Goal: Information Seeking & Learning: Learn about a topic

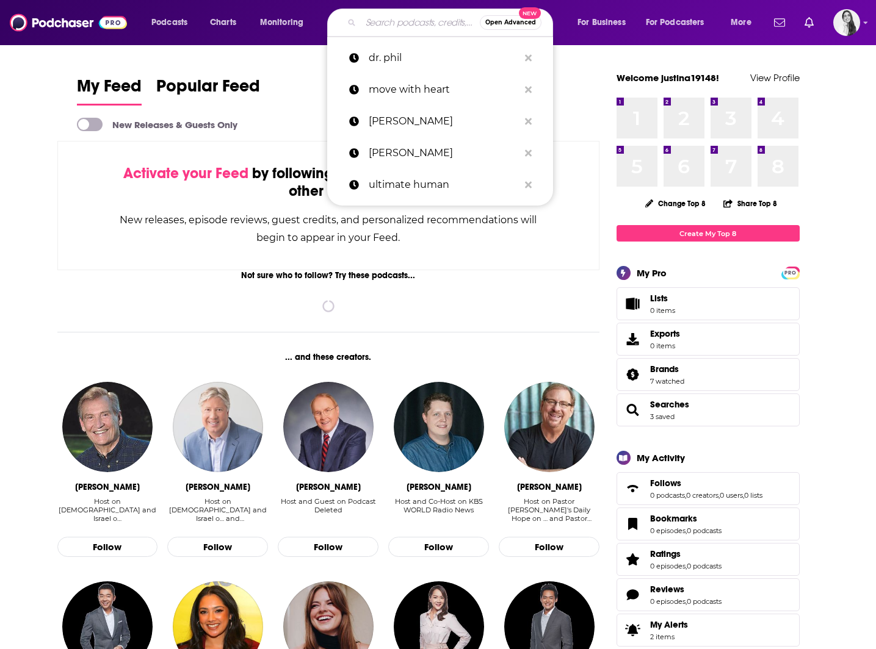
click at [378, 20] on input "Search podcasts, credits, & more..." at bounding box center [420, 23] width 119 height 20
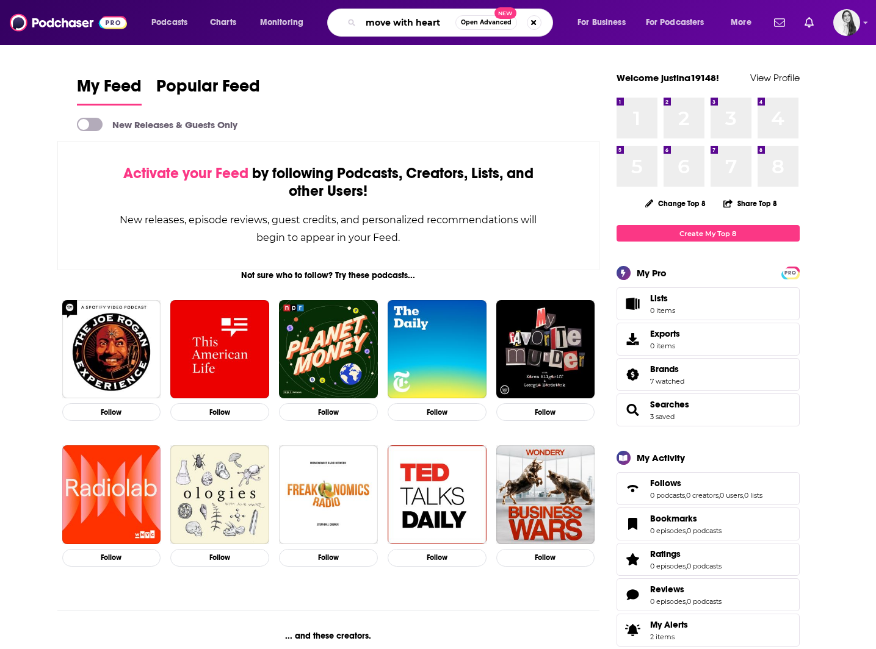
type input "move with heart"
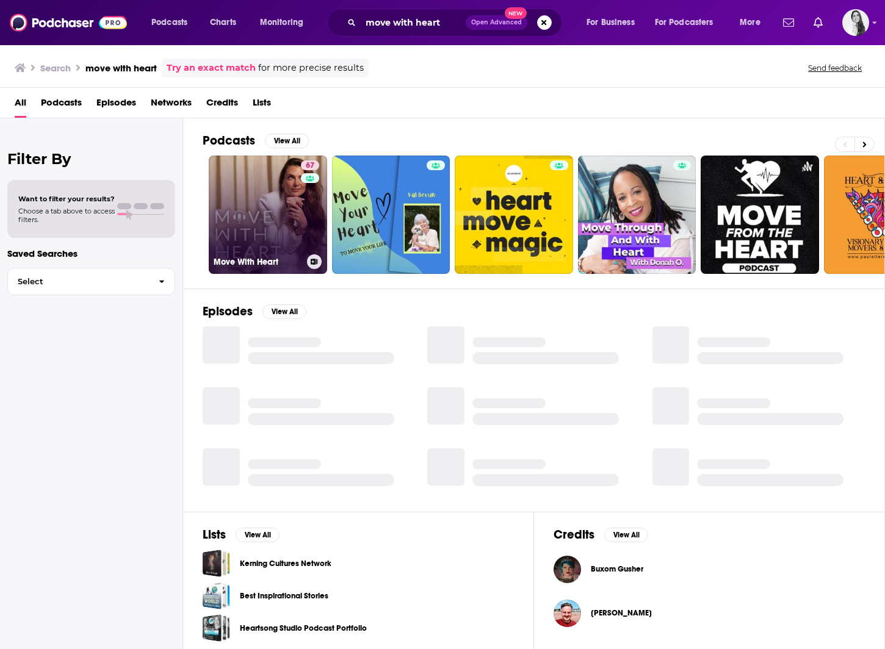
click at [278, 189] on link "67 Move With Heart" at bounding box center [268, 215] width 118 height 118
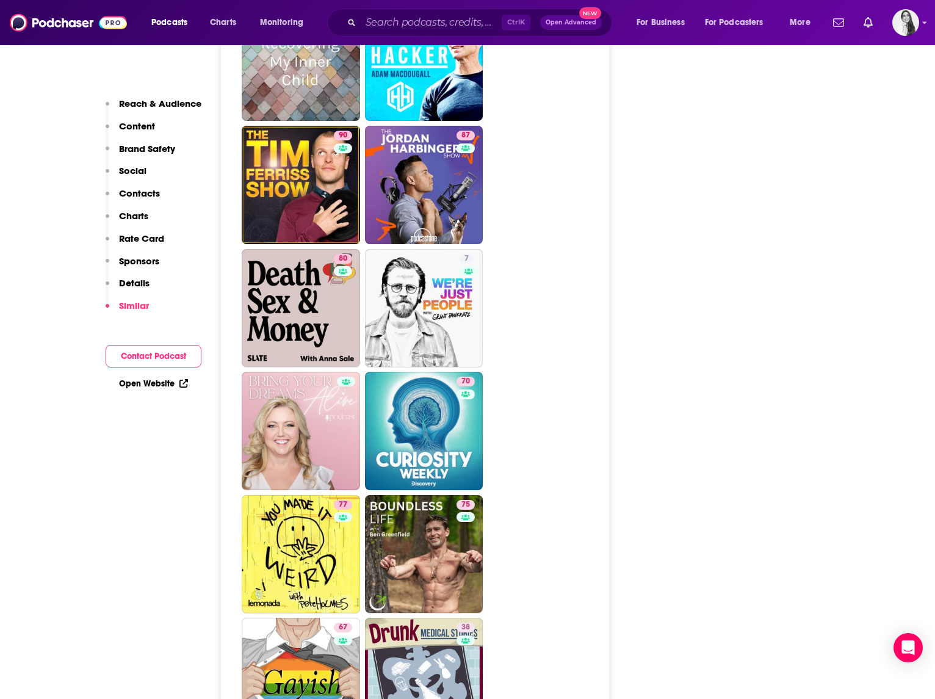
scroll to position [5064, 0]
